Goal: Contribute content: Add original content to the website for others to see

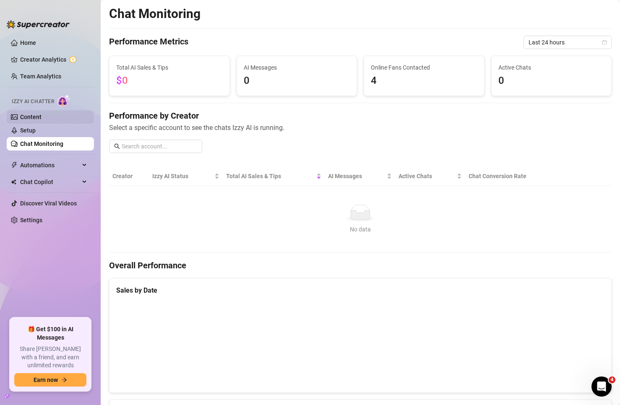
click at [26, 117] on link "Content" at bounding box center [30, 117] width 21 height 7
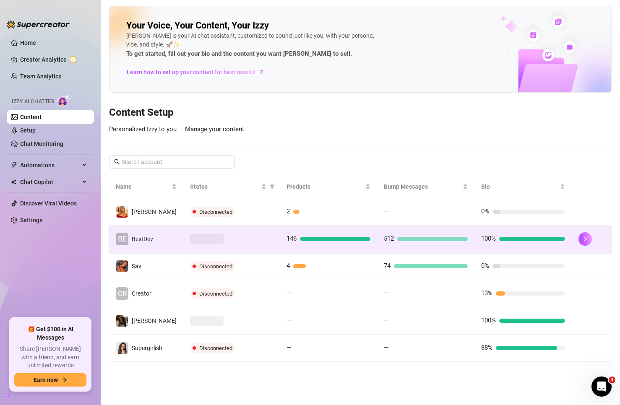
click at [149, 237] on span "BestDev" at bounding box center [142, 239] width 21 height 7
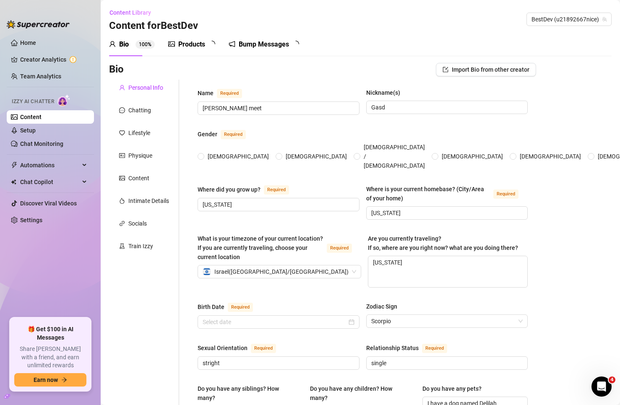
click at [189, 44] on div "Products" at bounding box center [191, 44] width 27 height 10
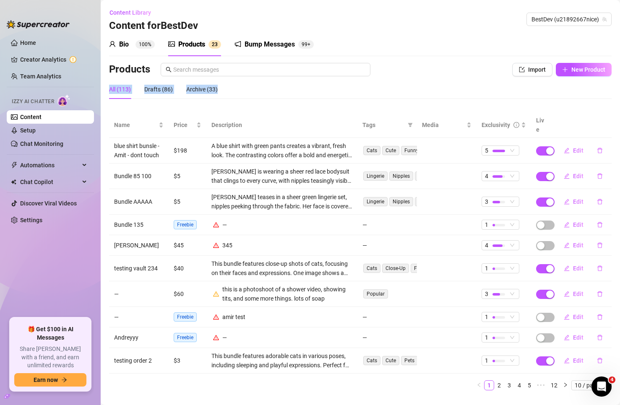
click at [575, 79] on div "Products Import New Product All (113) Drafts (86) Archive (33) Name Price Descr…" at bounding box center [360, 230] width 502 height 334
click at [576, 72] on span "New Product" at bounding box center [588, 69] width 34 height 7
type textarea "Type your message here..."
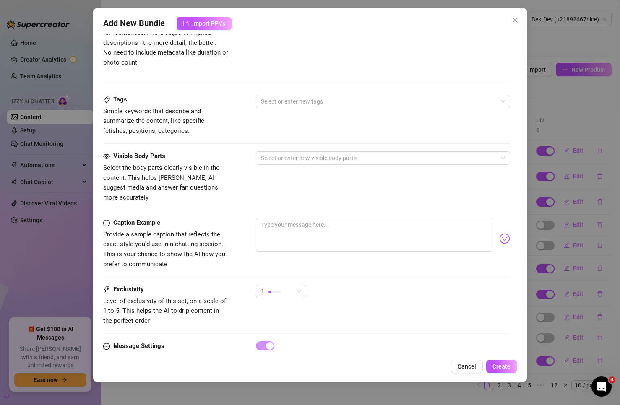
scroll to position [275, 0]
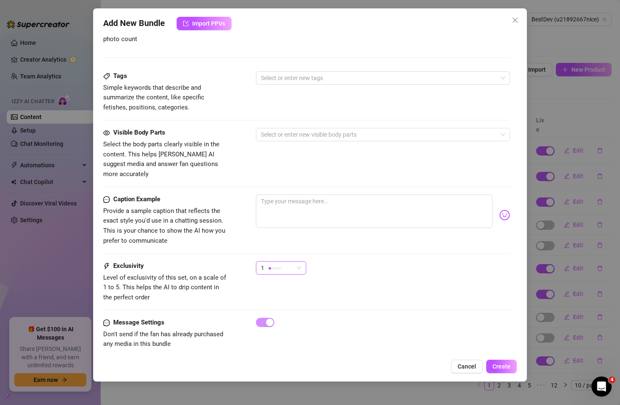
click at [300, 262] on span "1" at bounding box center [281, 268] width 40 height 13
click at [399, 261] on div "1 1" at bounding box center [383, 271] width 255 height 21
